Goal: Transaction & Acquisition: Purchase product/service

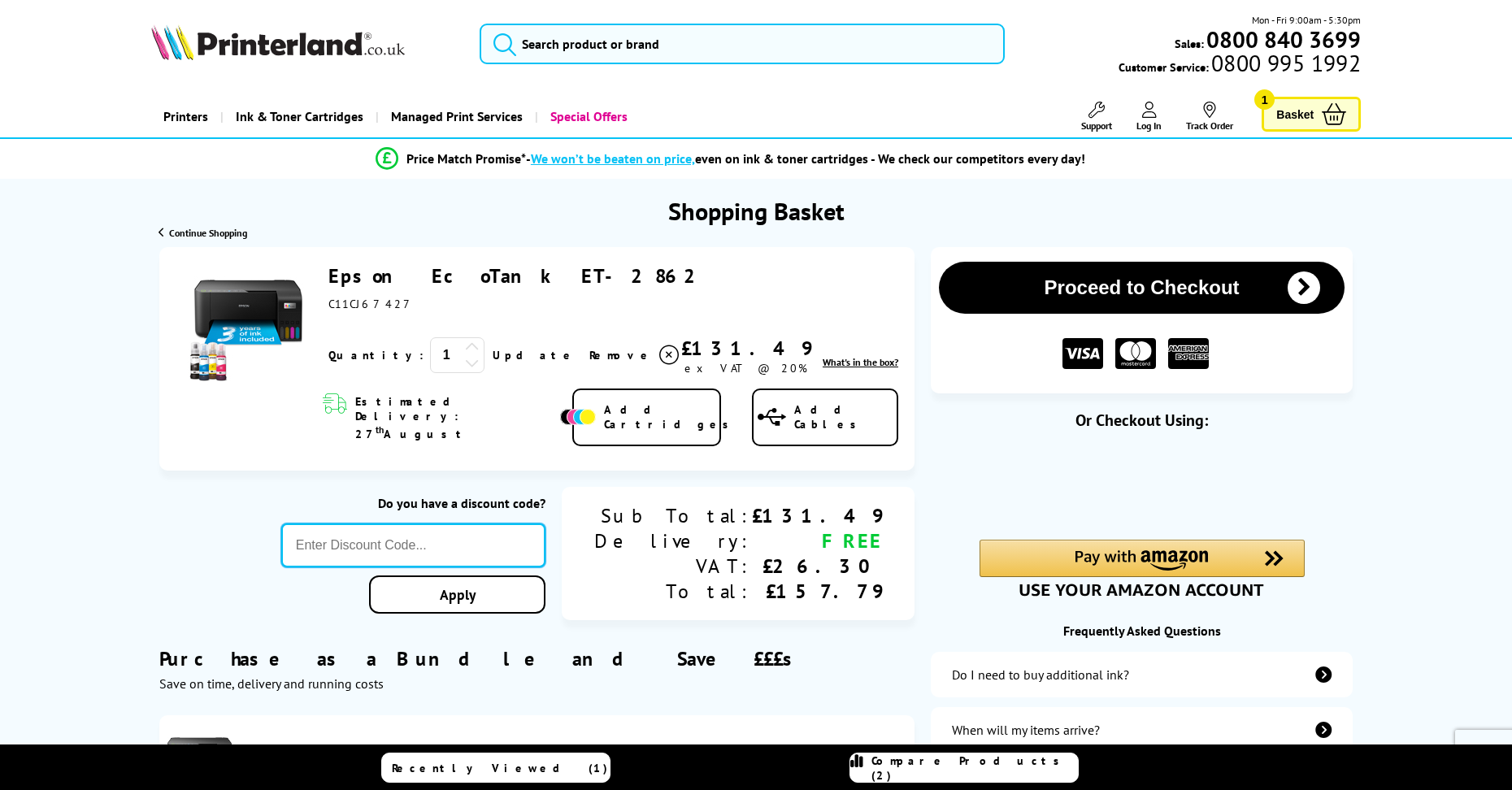
paste input "5OFFPRINTERS"
type input "5OFFPRINTERS"
click at [507, 573] on div "Proceed to Checkout Shopping Basket 1 Update" at bounding box center [756, 655] width 1512 height 816
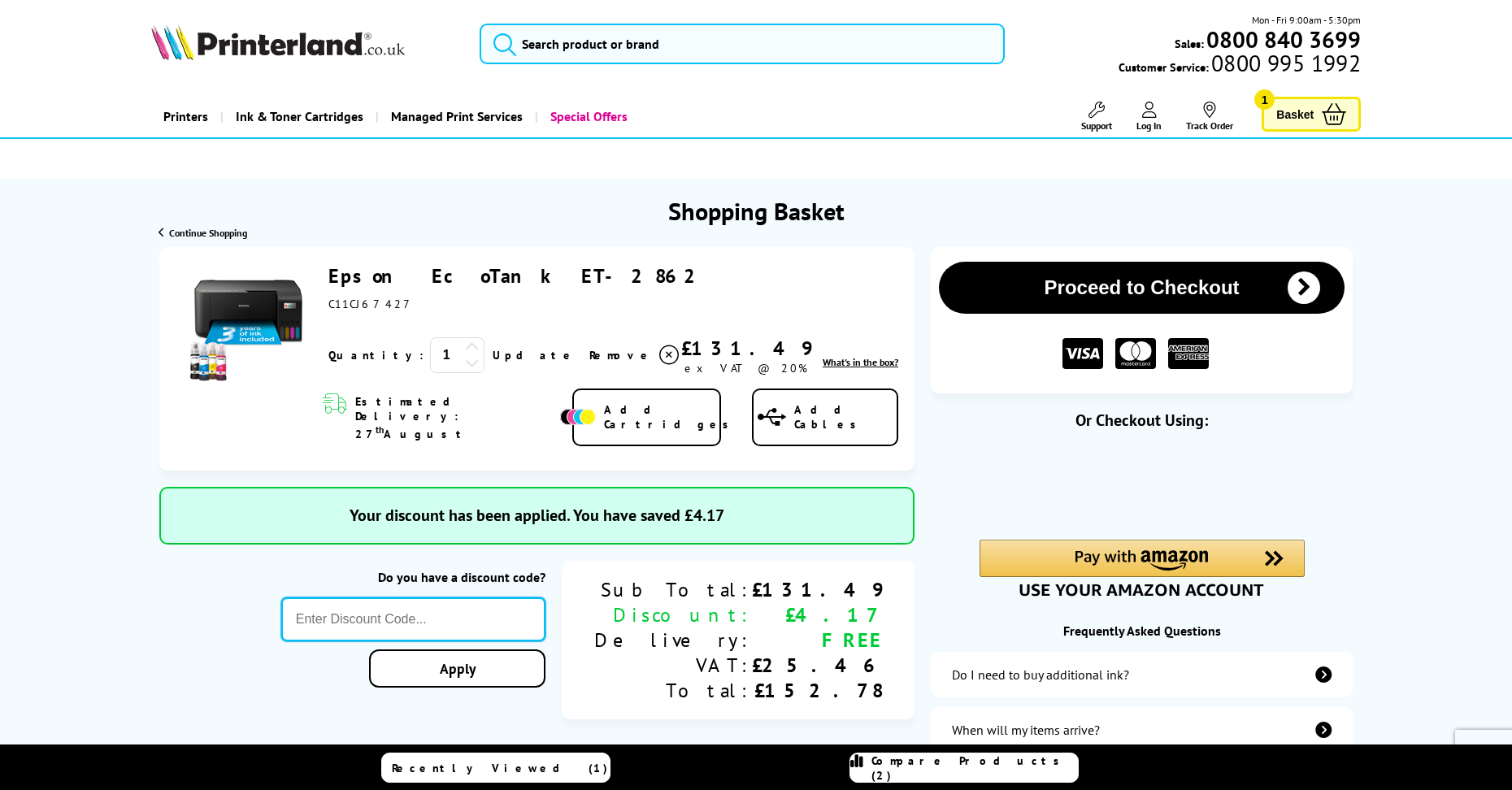
click at [455, 598] on input "text" at bounding box center [414, 620] width 265 height 44
type input "[DATE]"
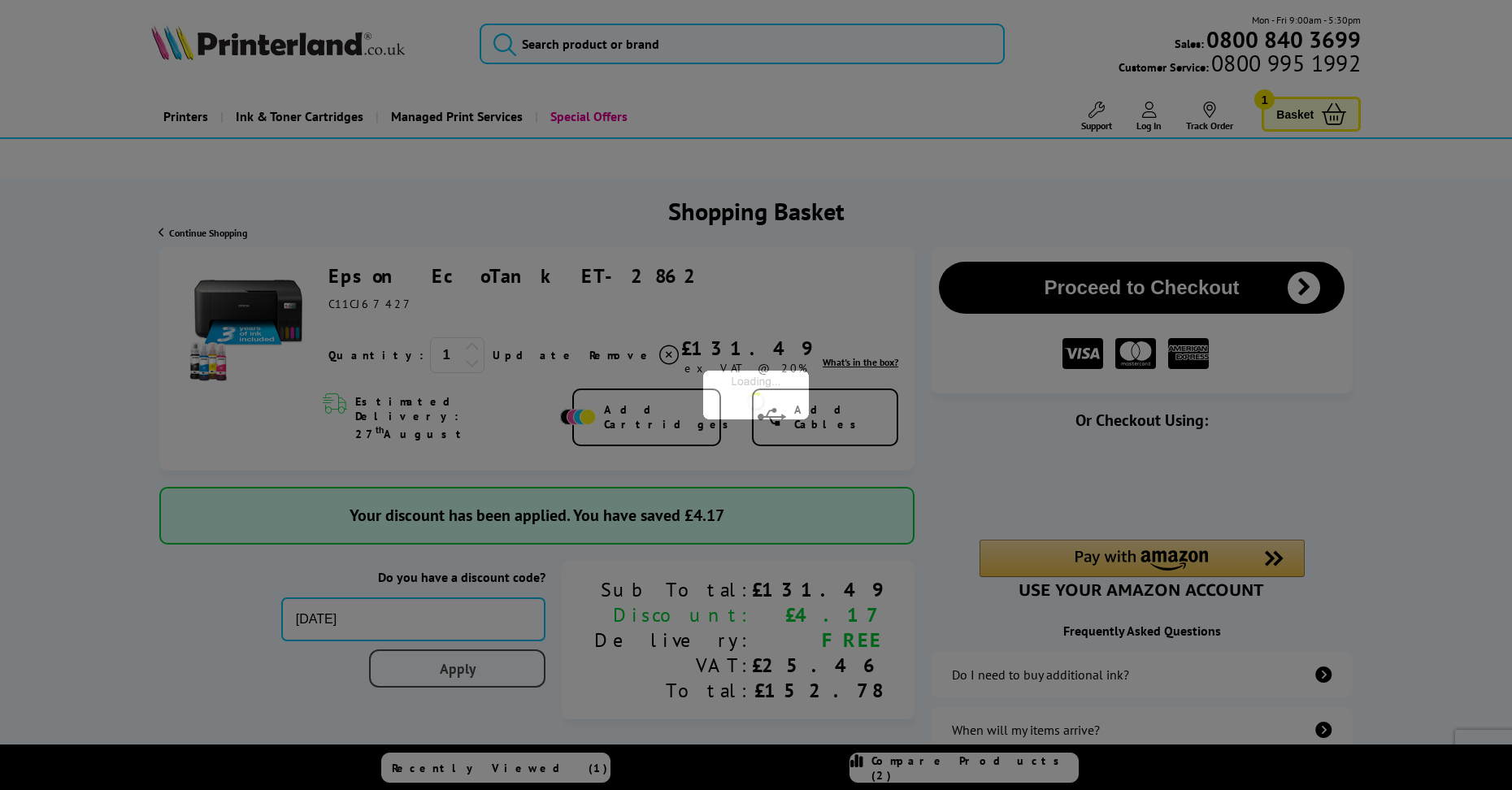
click at [531, 653] on div "Proceed to Checkout Shopping Basket ex VAT @ 20% 1 Update ex VAT @ 20%" at bounding box center [756, 703] width 1512 height 913
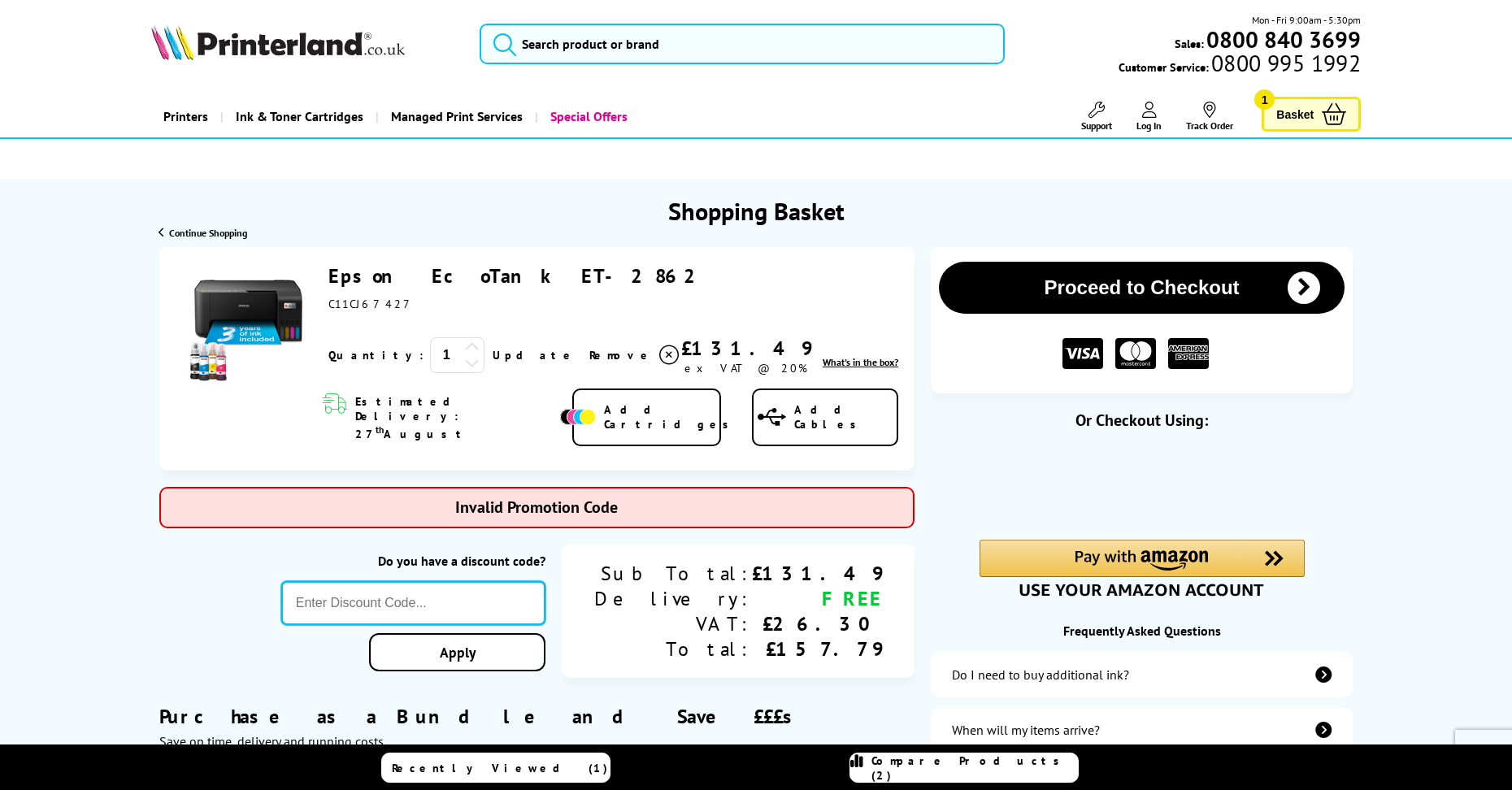
paste input "5OFFPRINTERS"
type input "5OFFPRINTERS"
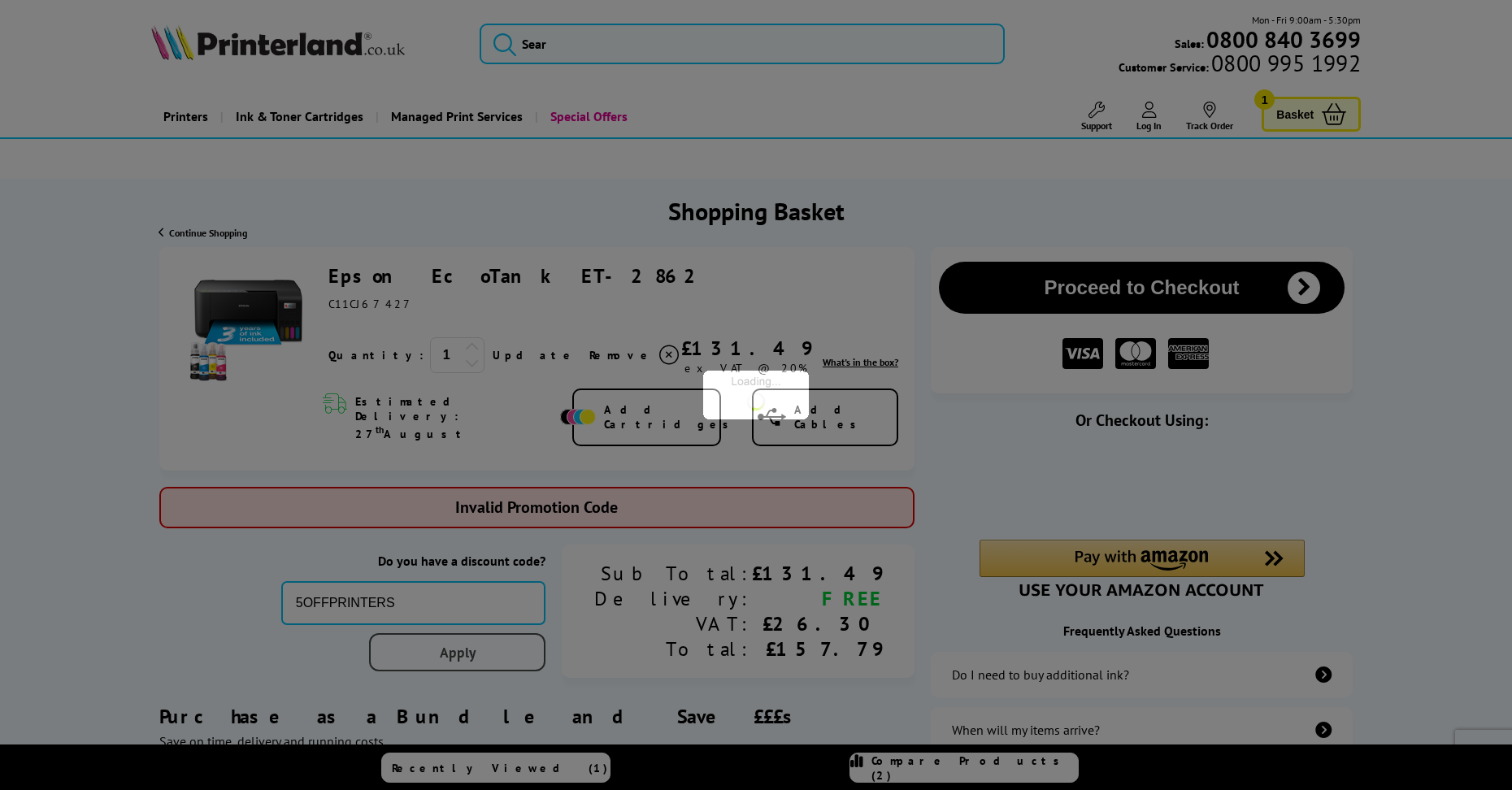
click at [481, 628] on div "Proceed to Checkout Shopping Basket ex VAT @ 20% 1 Update ex VAT @ 20%" at bounding box center [756, 683] width 1512 height 873
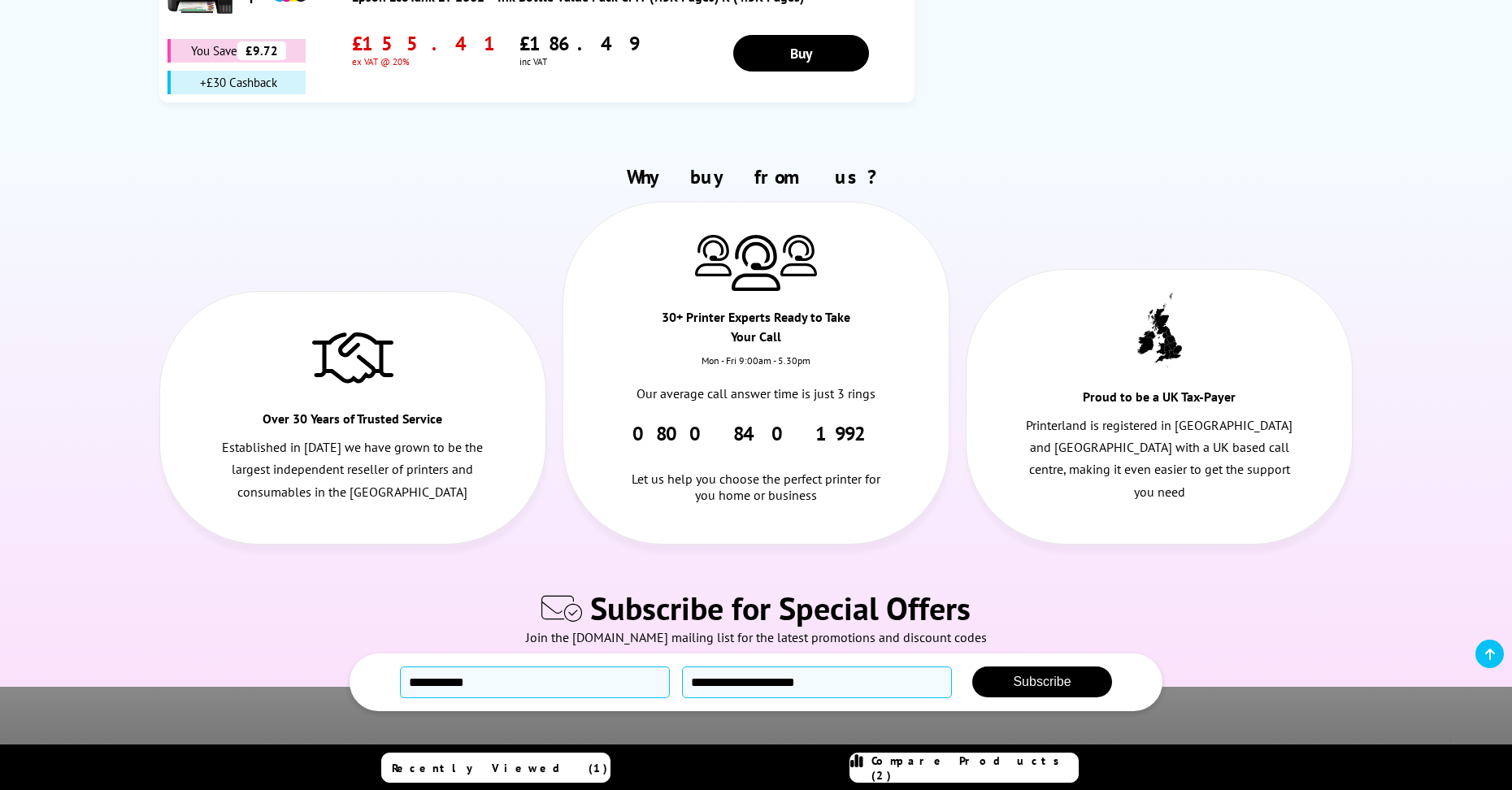
scroll to position [1353, 0]
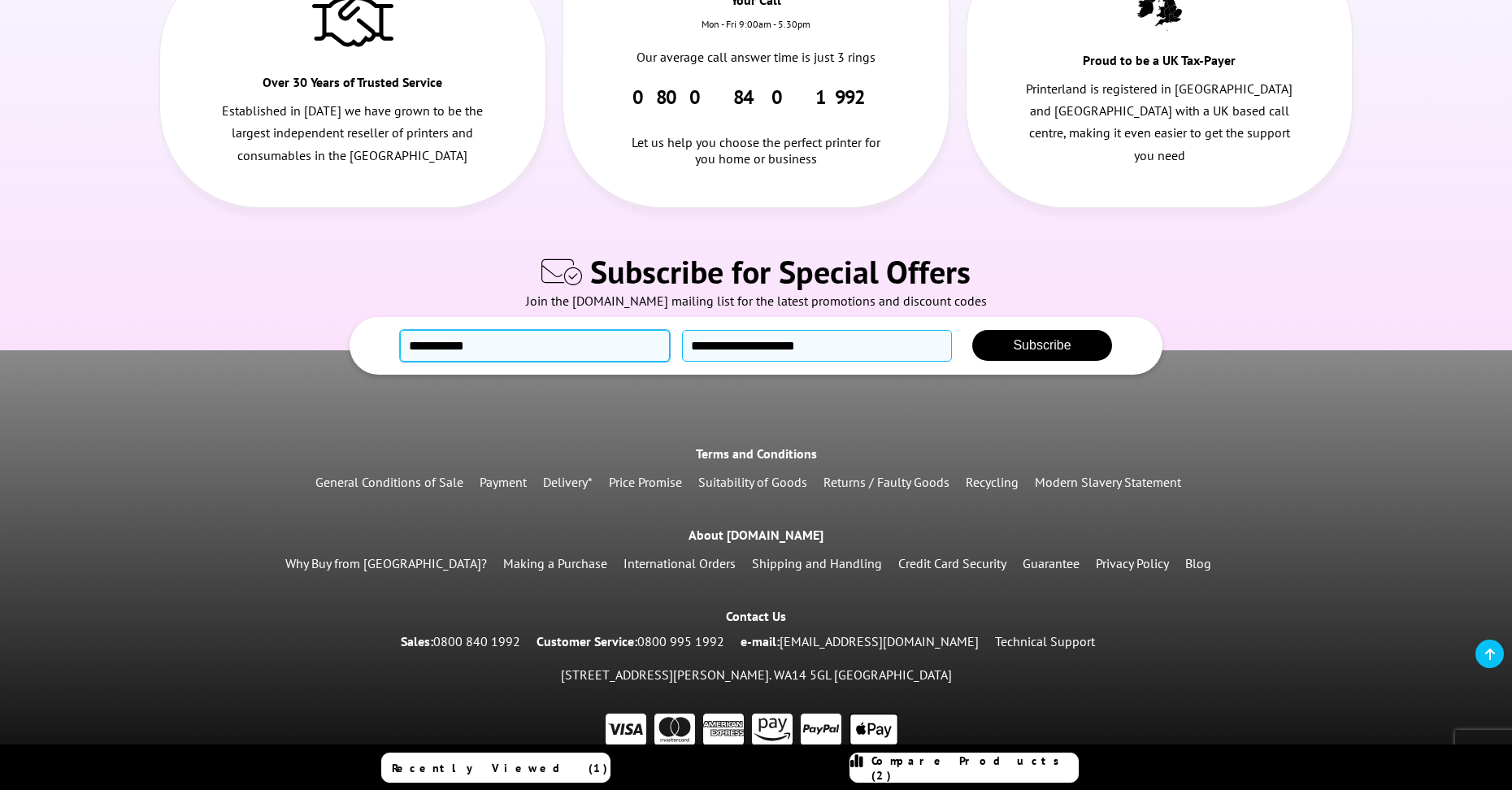
click at [489, 330] on input "text" at bounding box center [535, 346] width 270 height 31
type input "*****"
click at [783, 330] on input "email" at bounding box center [817, 346] width 270 height 31
click at [1030, 338] on span "Subscribe" at bounding box center [1041, 345] width 58 height 14
click at [1056, 338] on span "Subscribe" at bounding box center [1041, 345] width 58 height 14
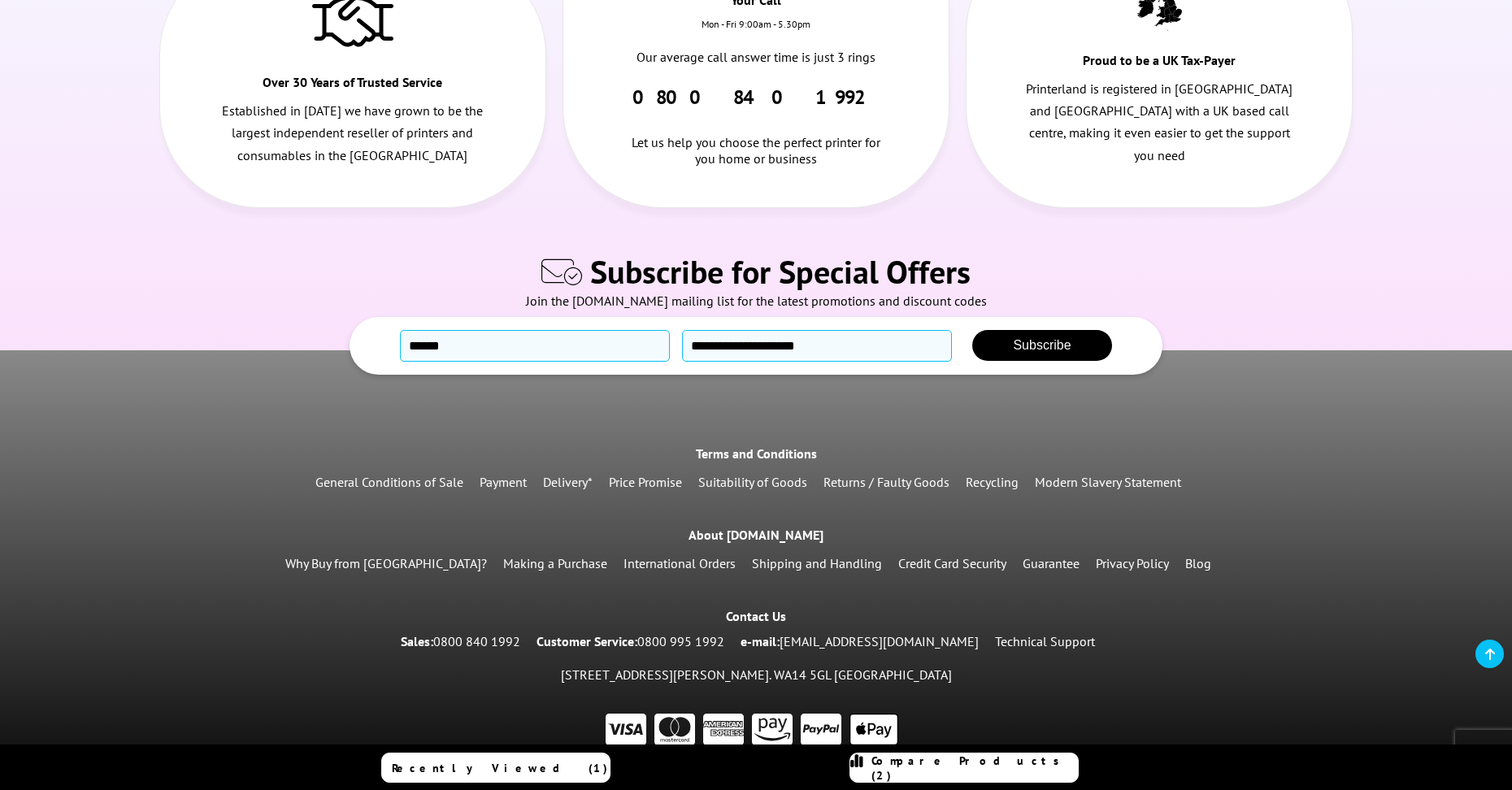
click at [1015, 338] on span "Subscribe" at bounding box center [1041, 345] width 58 height 14
click at [825, 330] on input "**********" at bounding box center [817, 346] width 270 height 31
click at [1064, 338] on span "Subscribe" at bounding box center [1041, 345] width 58 height 14
click at [1065, 338] on span "Subscribe" at bounding box center [1041, 345] width 58 height 14
click at [868, 330] on input "**********" at bounding box center [817, 346] width 270 height 31
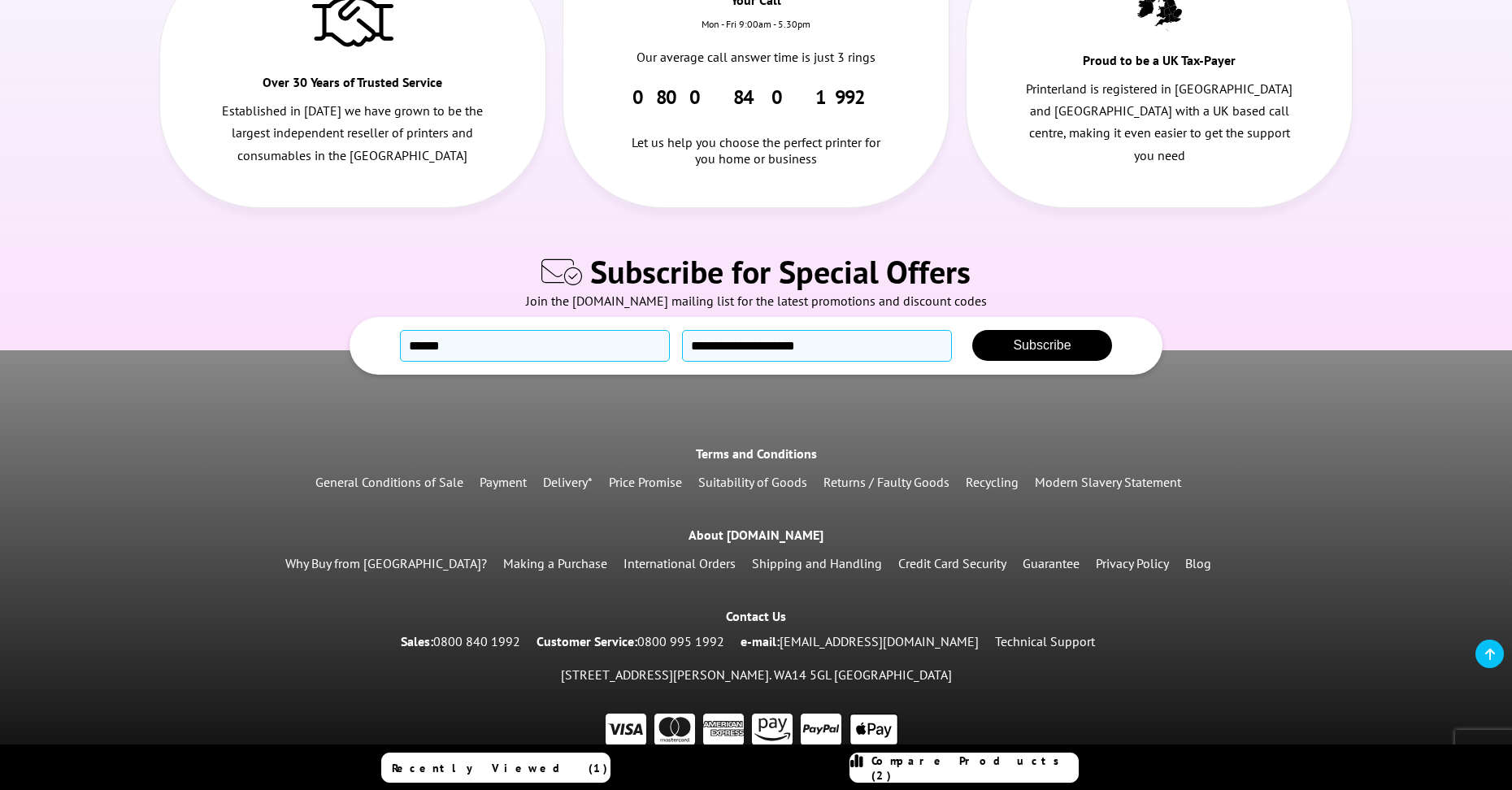
click at [777, 330] on input "**********" at bounding box center [817, 346] width 270 height 31
drag, startPoint x: 827, startPoint y: 321, endPoint x: 679, endPoint y: 314, distance: 148.2
click at [679, 330] on div "**********" at bounding box center [756, 346] width 764 height 31
type input "*"
click at [744, 330] on input "email" at bounding box center [817, 346] width 270 height 31
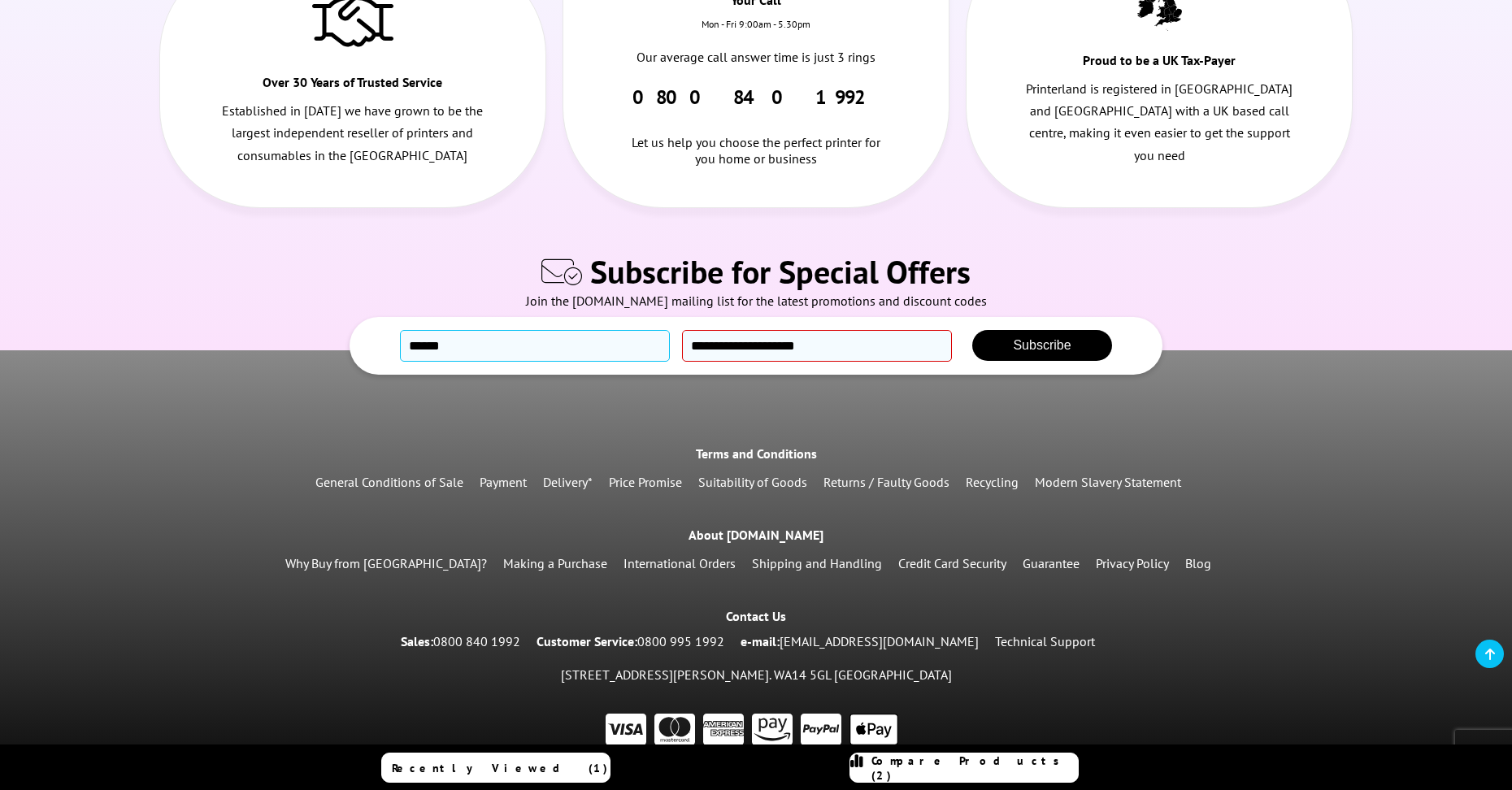
type input "**********"
click at [1061, 338] on span "Subscribe" at bounding box center [1041, 345] width 58 height 14
click at [1062, 338] on span "Subscribe" at bounding box center [1041, 345] width 58 height 14
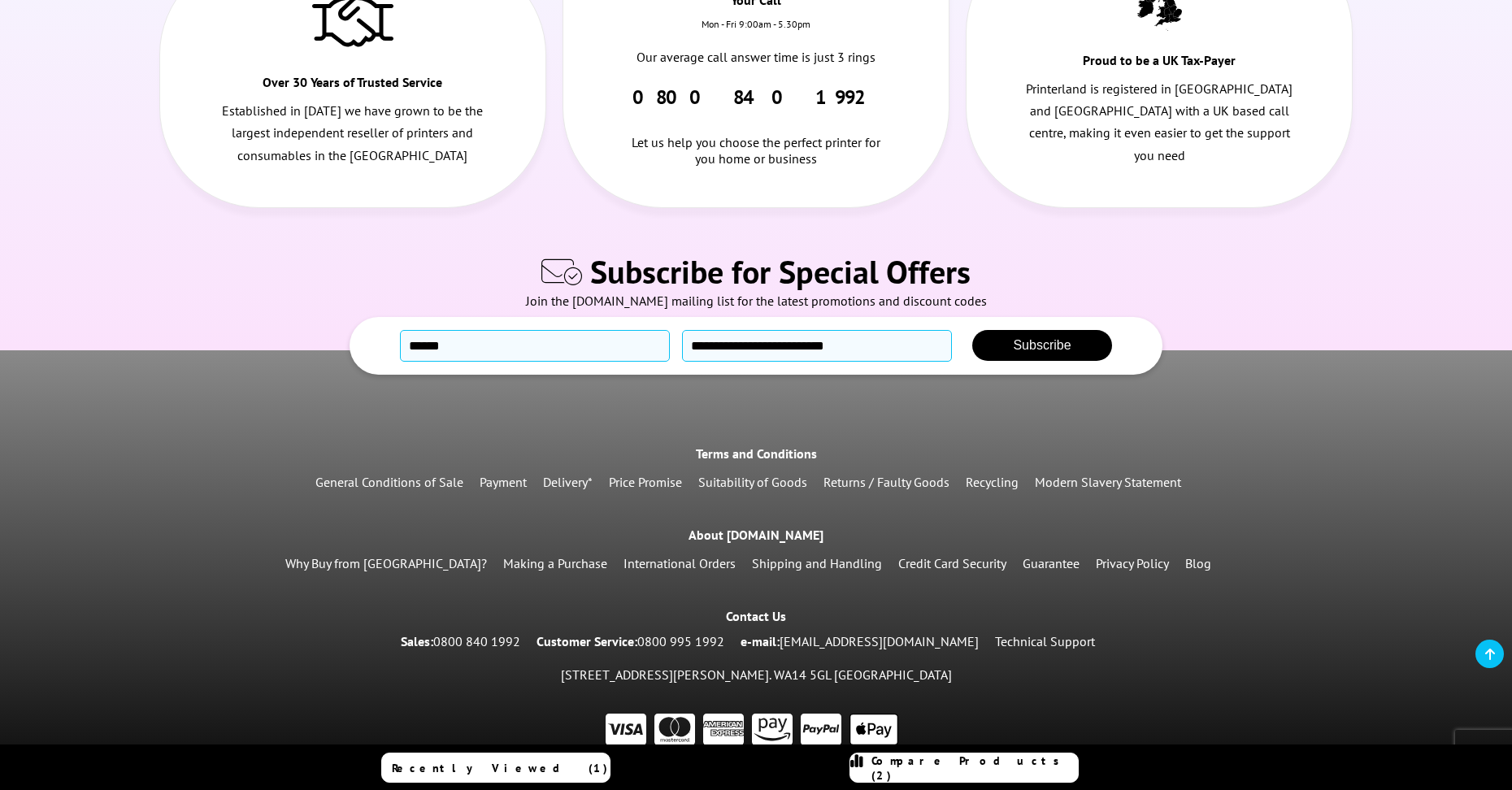
click at [1061, 338] on span "Subscribe" at bounding box center [1041, 345] width 58 height 14
click at [1056, 338] on span "Subscribe" at bounding box center [1041, 345] width 58 height 14
click at [1051, 338] on span "Subscribe" at bounding box center [1041, 345] width 58 height 14
click at [642, 330] on input "*****" at bounding box center [535, 346] width 270 height 31
type input "**********"
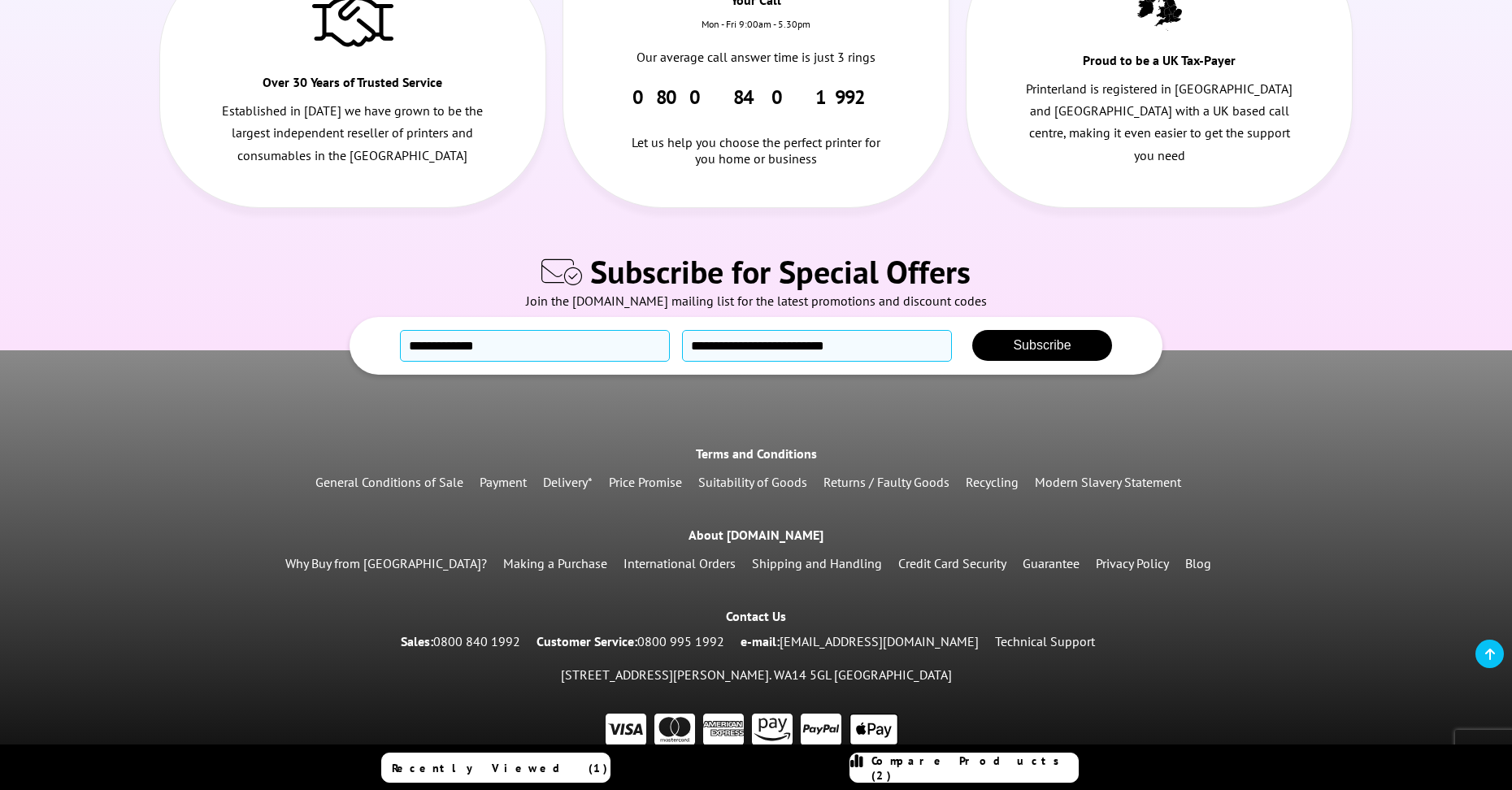
click at [1054, 331] on button "Subscribe" at bounding box center [1042, 346] width 139 height 30
click at [1012, 338] on span "Subscribe" at bounding box center [1041, 345] width 58 height 14
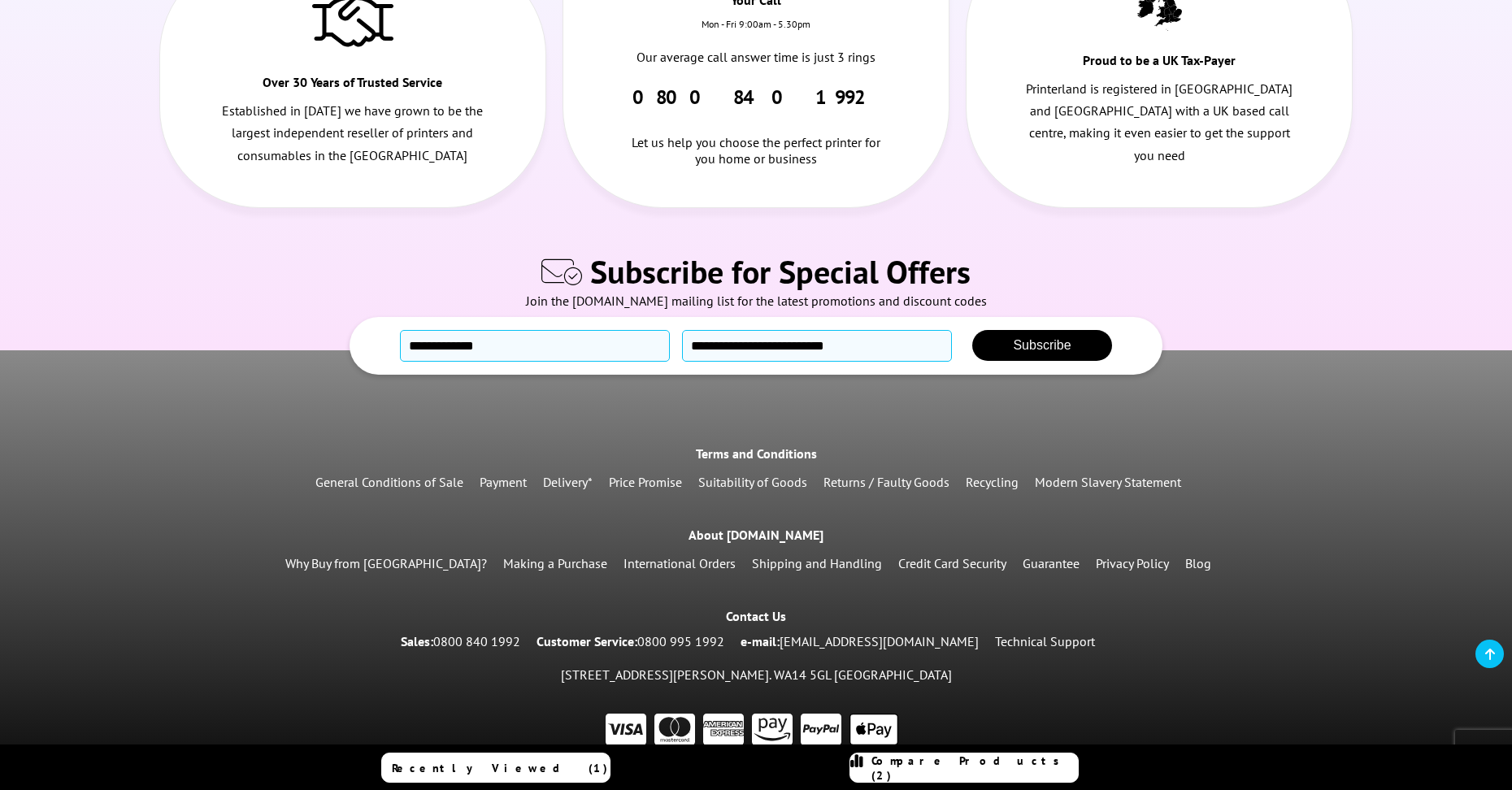
click at [1012, 338] on span "Subscribe" at bounding box center [1041, 345] width 58 height 14
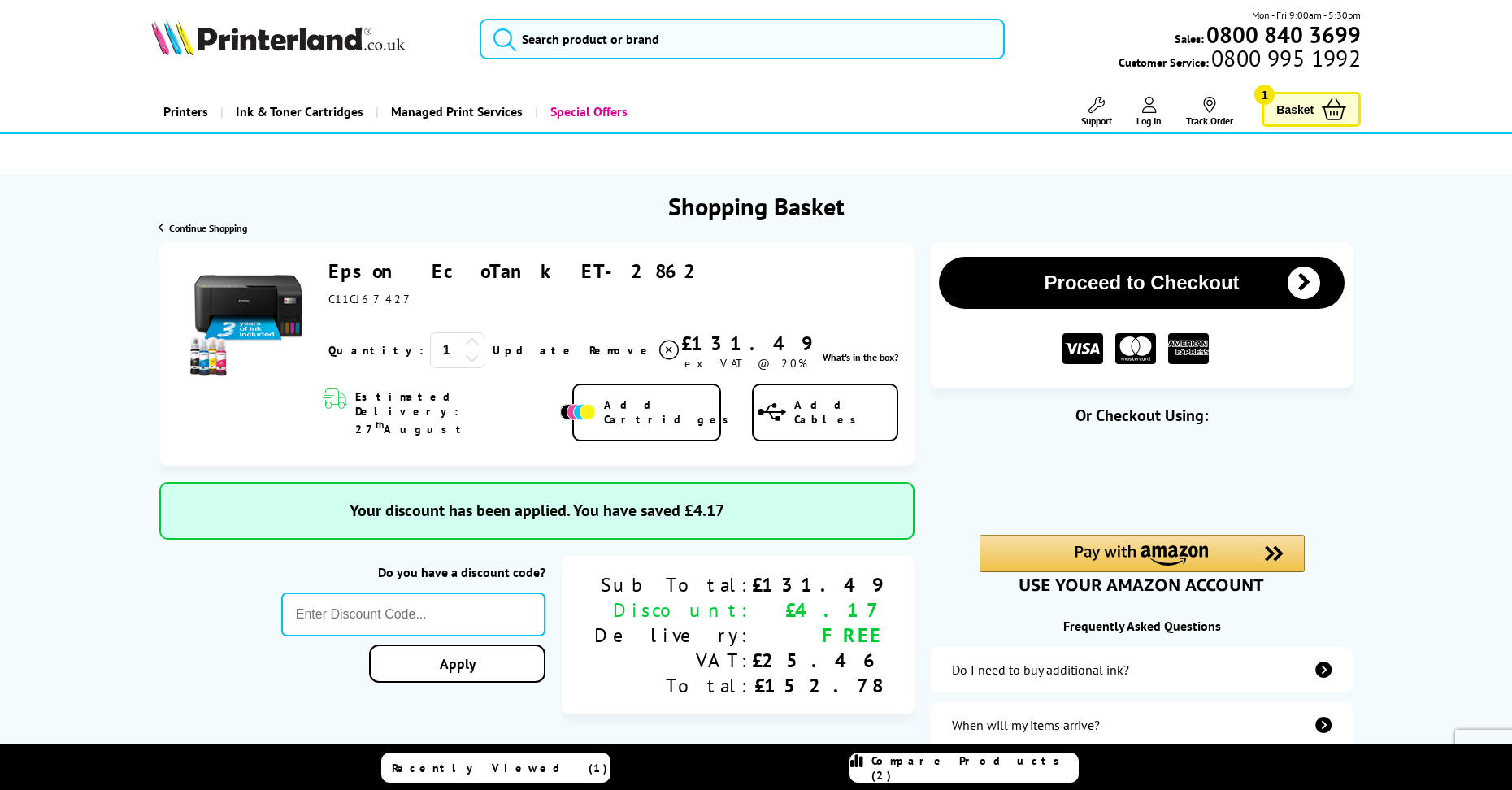
scroll to position [9, 0]
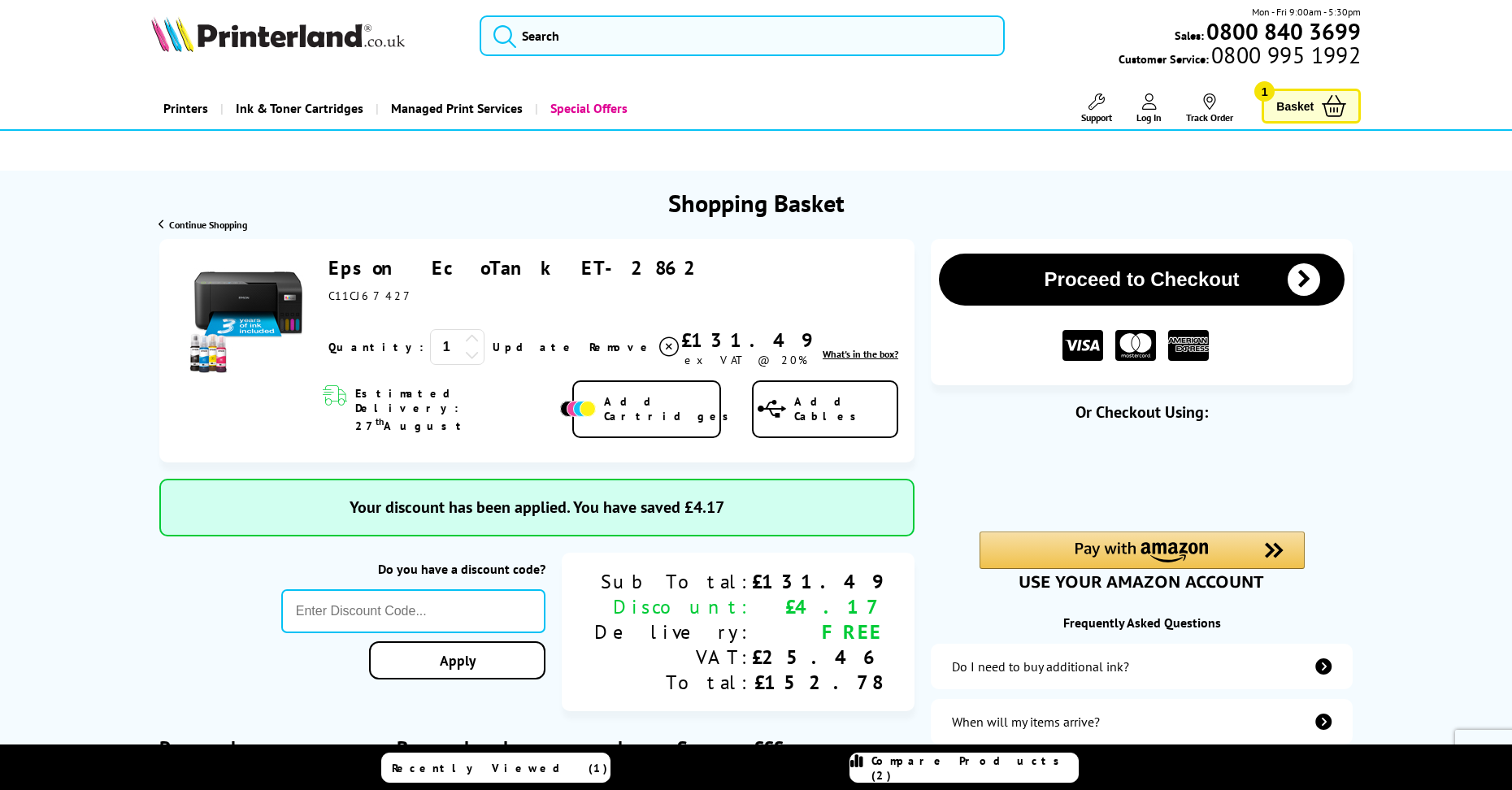
click at [877, 352] on span "What's in the box?" at bounding box center [859, 354] width 75 height 12
click at [855, 356] on span "What's in the box?" at bounding box center [859, 354] width 75 height 12
click at [844, 364] on div "Quantity: 1 Update" at bounding box center [613, 347] width 570 height 40
click at [843, 360] on span "What's in the box?" at bounding box center [859, 354] width 75 height 12
click at [840, 358] on span "What's in the box?" at bounding box center [859, 354] width 75 height 12
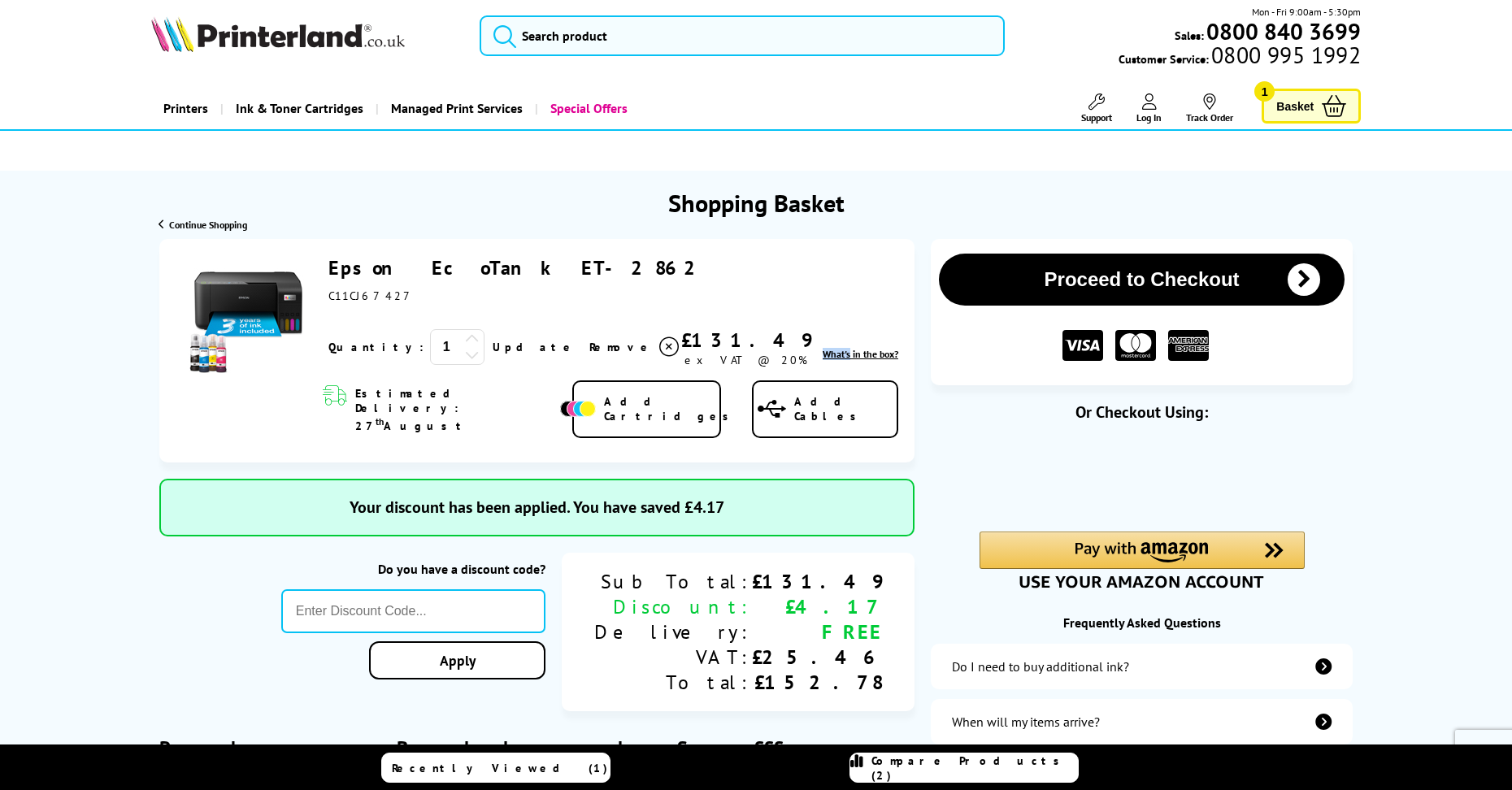
click at [840, 358] on span "What's in the box?" at bounding box center [859, 354] width 75 height 12
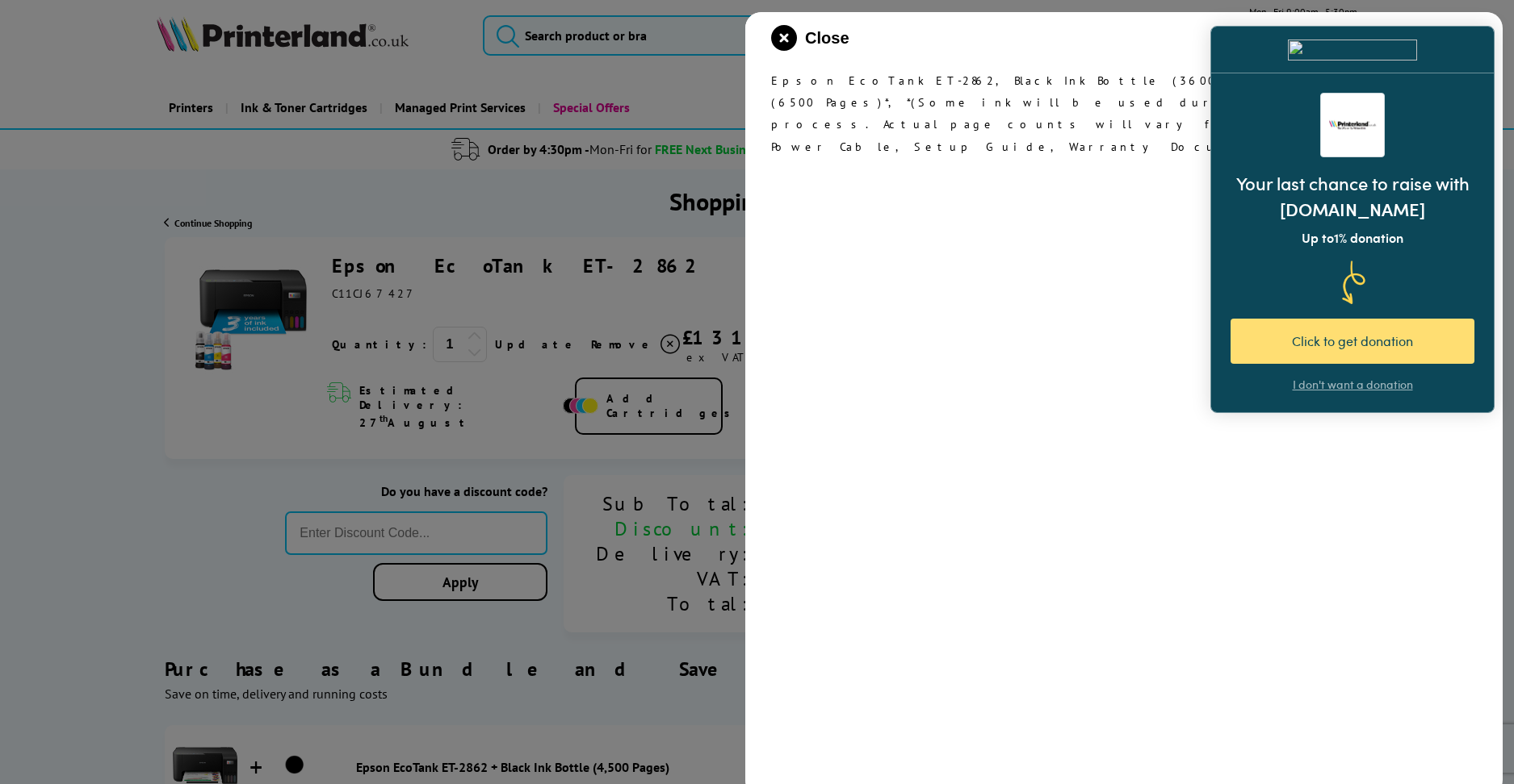
click at [1359, 346] on div "Click to get donation" at bounding box center [1351, 341] width 185 height 19
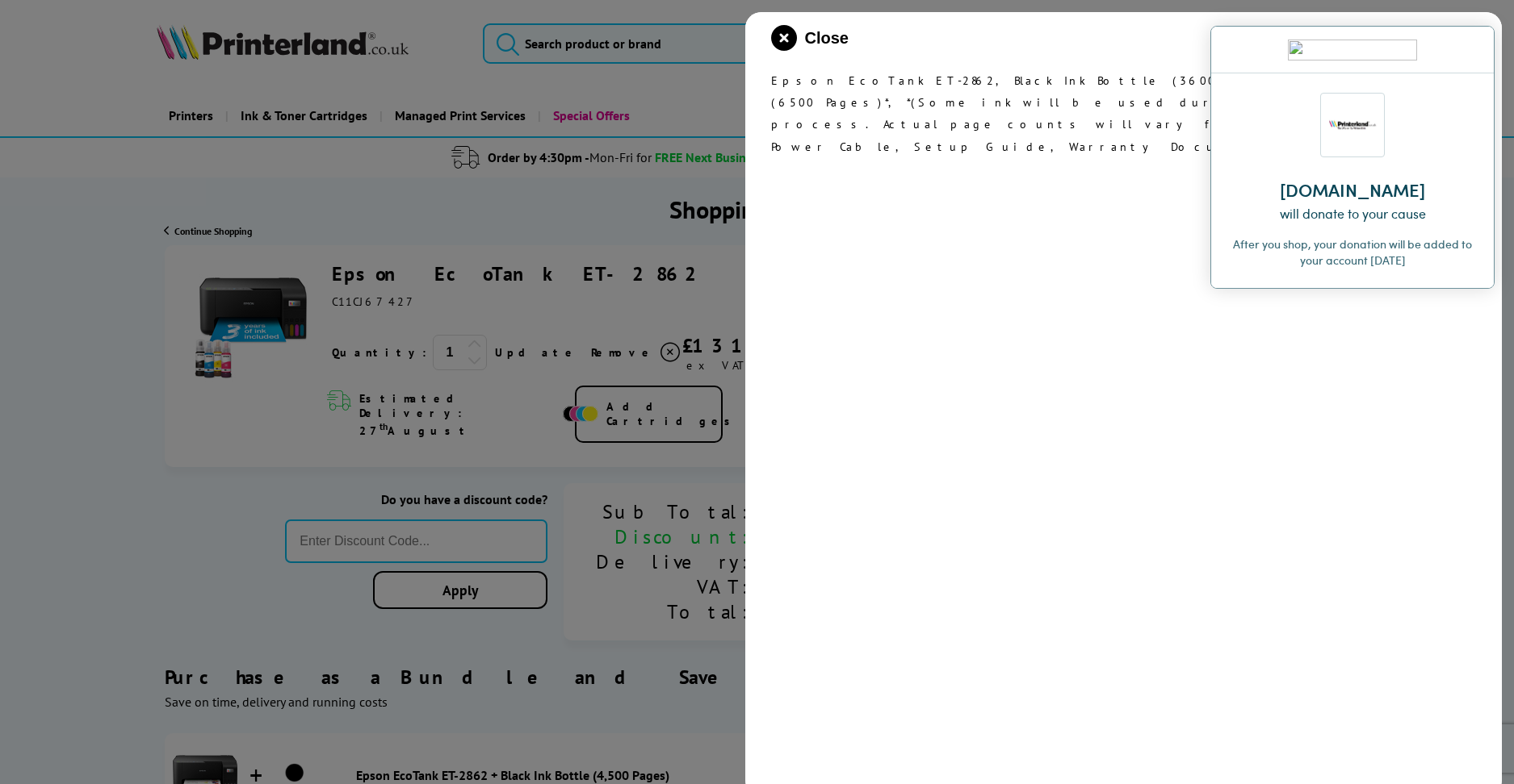
click at [1466, 45] on img at bounding box center [1469, 49] width 9 height 9
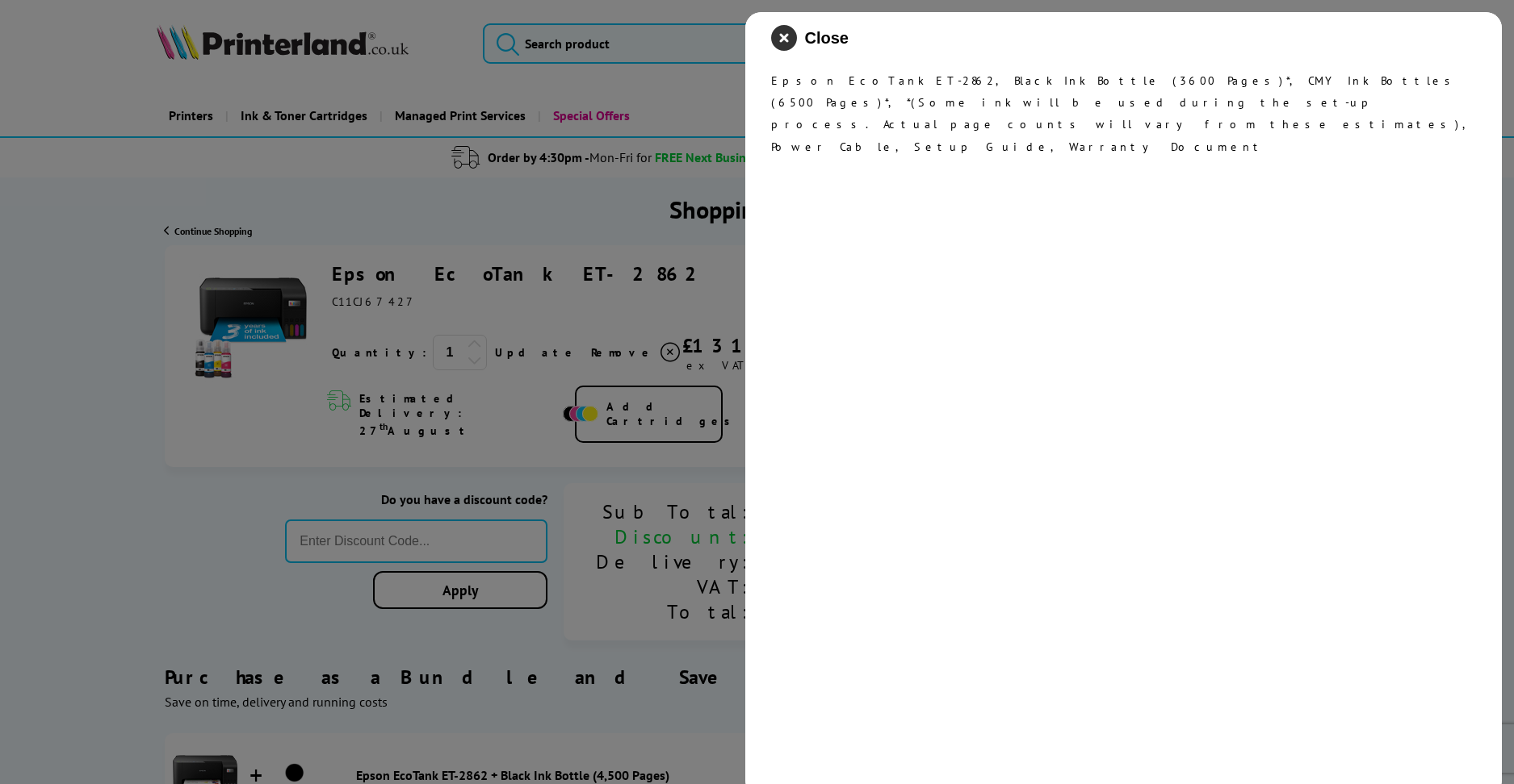
click at [786, 37] on icon "close modal" at bounding box center [783, 37] width 26 height 26
